Goal: Task Accomplishment & Management: Use online tool/utility

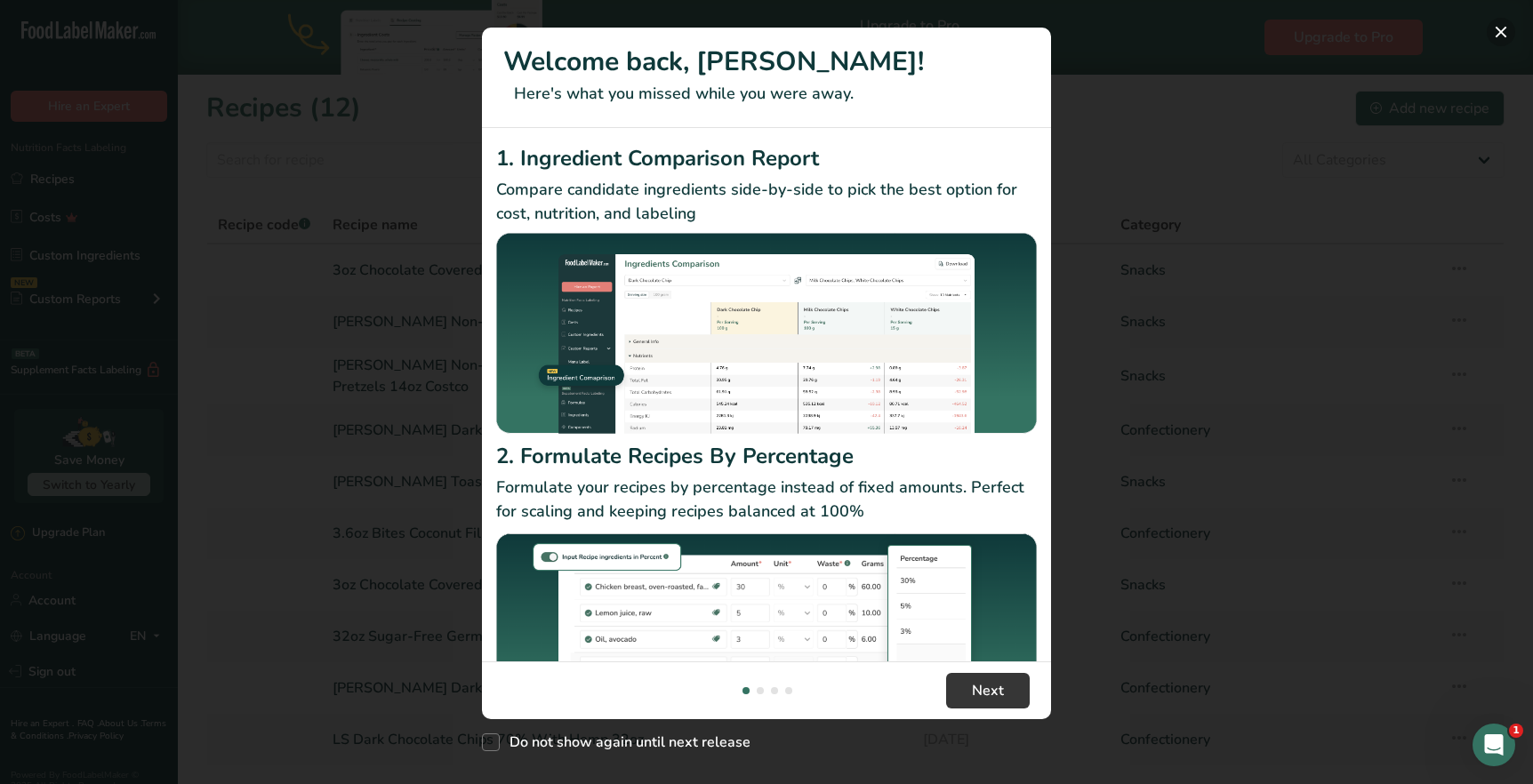
click at [1503, 31] on button "New Features" at bounding box center [1500, 32] width 29 height 29
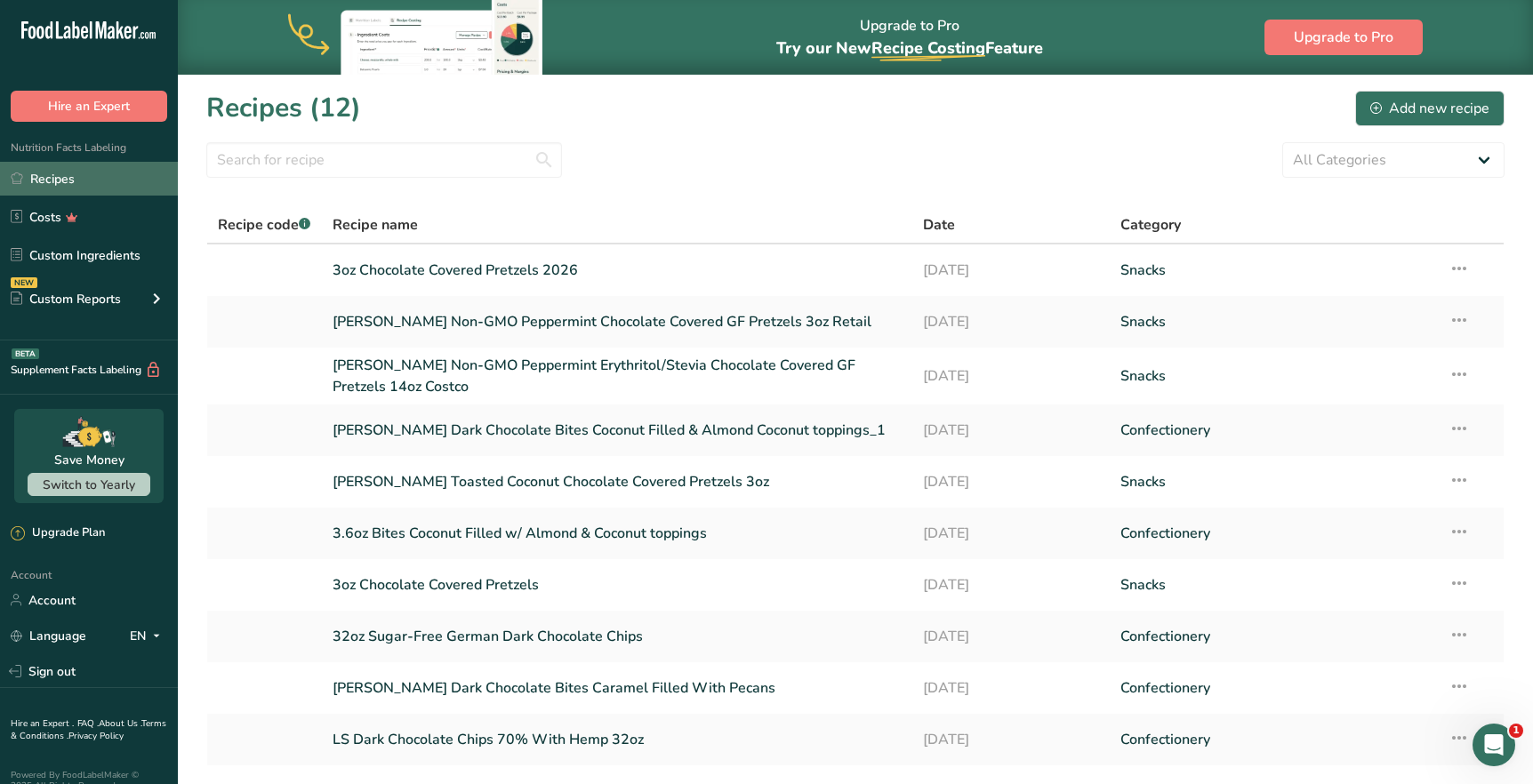
click at [104, 169] on link "Recipes" at bounding box center [88, 179] width 178 height 34
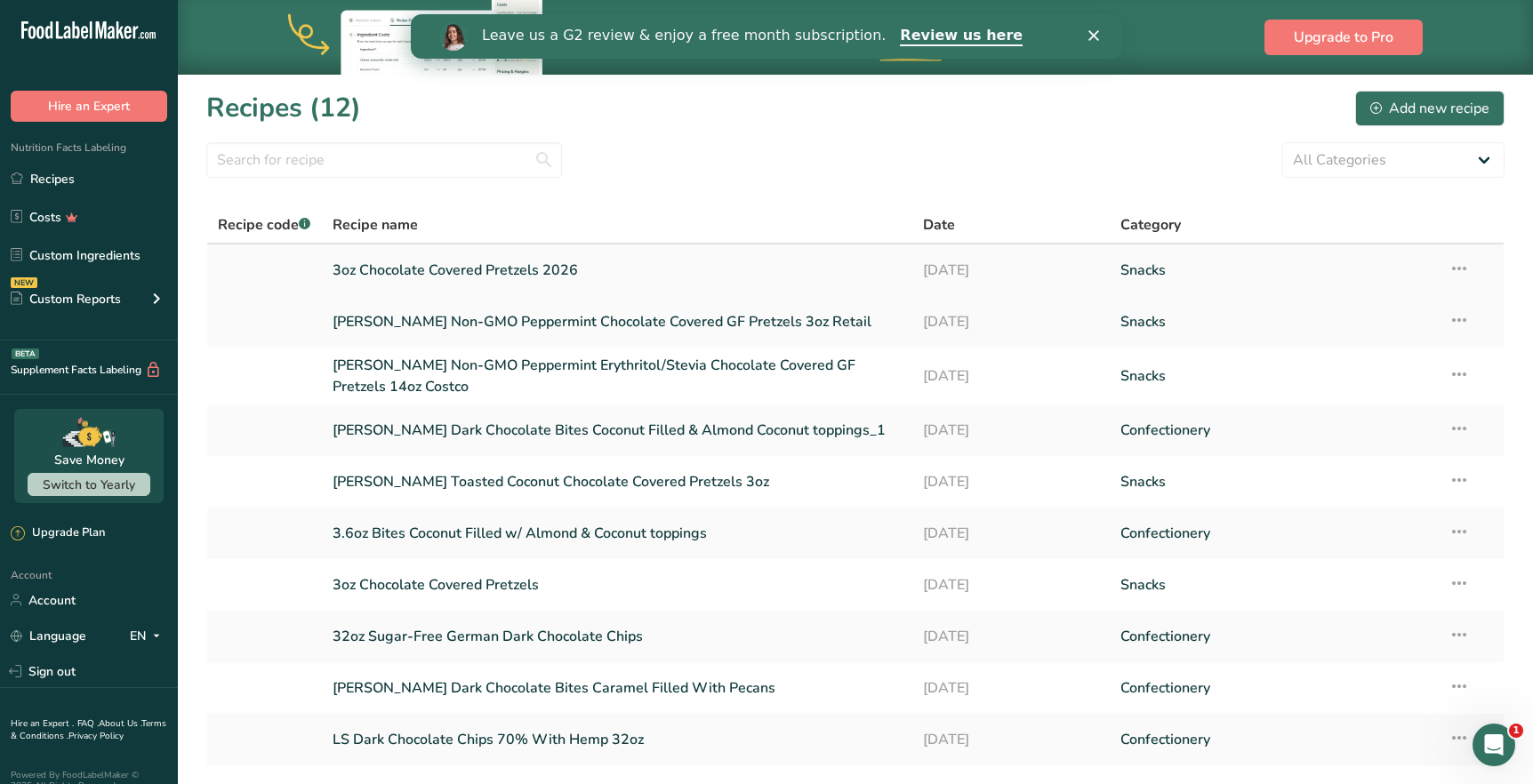
click at [452, 277] on link "3oz Chocolate Covered Pretzels 2026" at bounding box center [616, 270] width 570 height 38
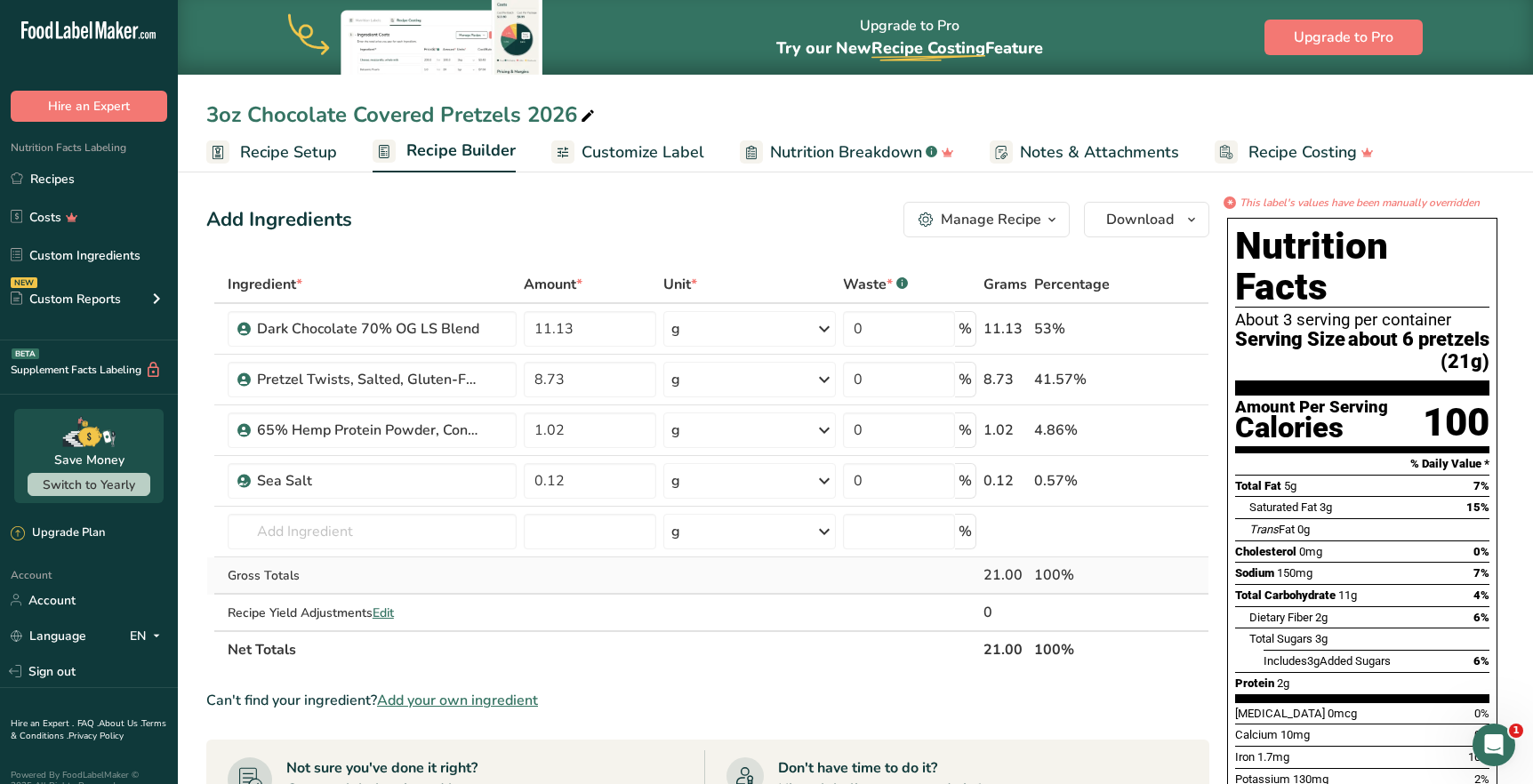
scroll to position [6, 0]
